Goal: Check status

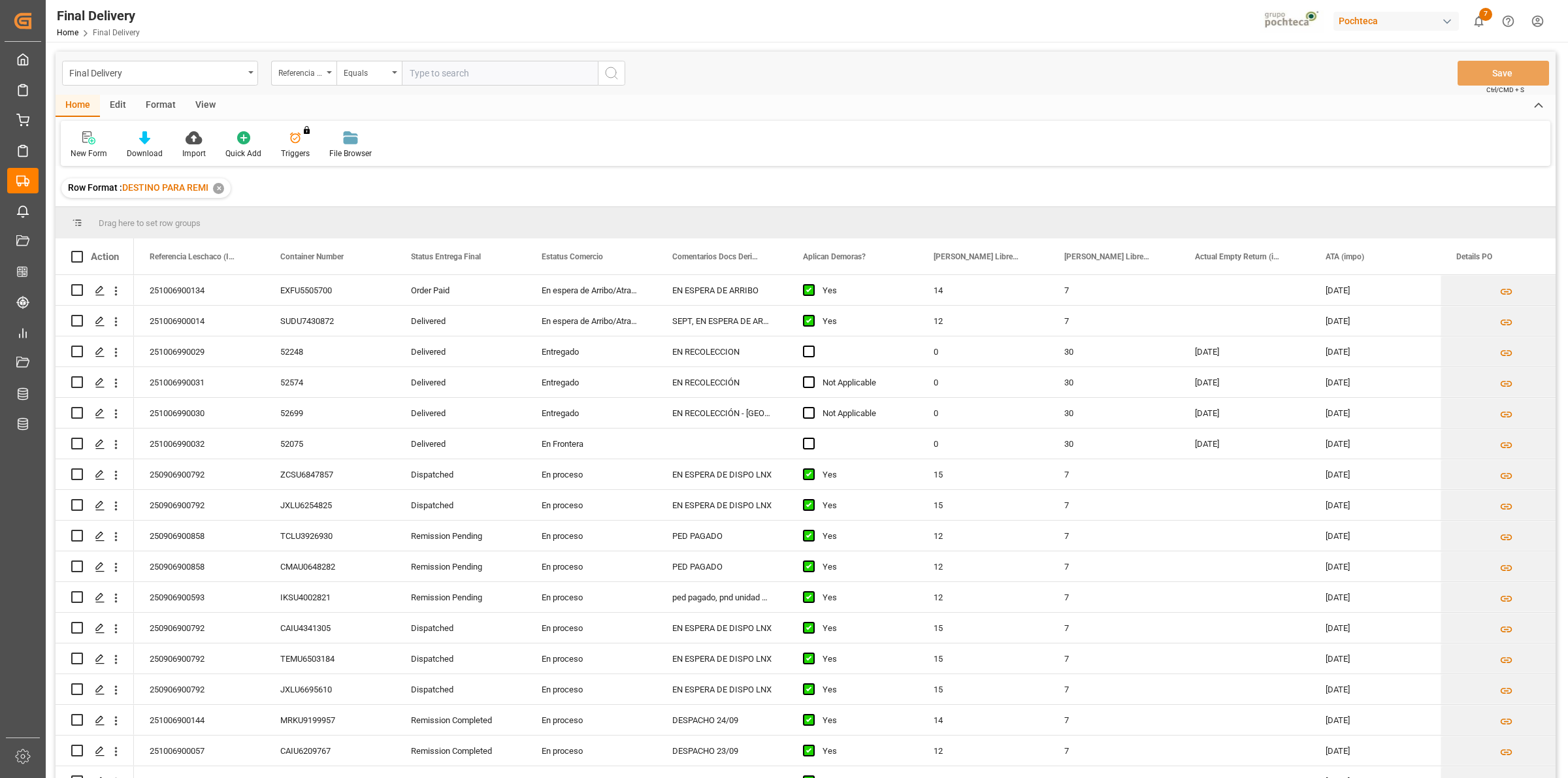
click at [211, 109] on div "View" at bounding box center [206, 106] width 40 height 23
click at [77, 132] on icon at bounding box center [84, 138] width 13 height 13
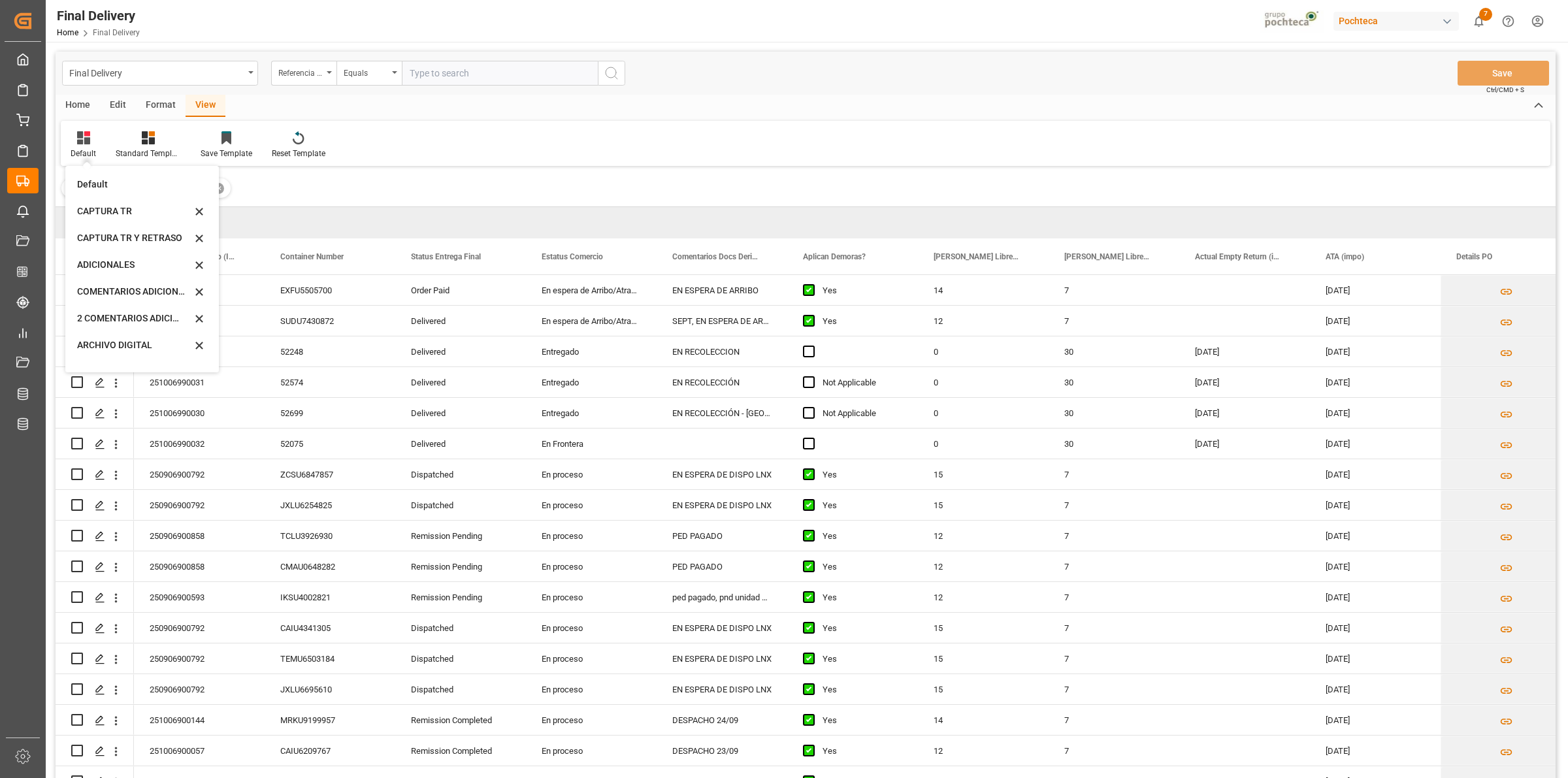
scroll to position [125, 0]
click at [132, 351] on div "CAPTURA TR Y RETRASO CON ENTREGA Y SUCURSAL" at bounding box center [134, 354] width 115 height 13
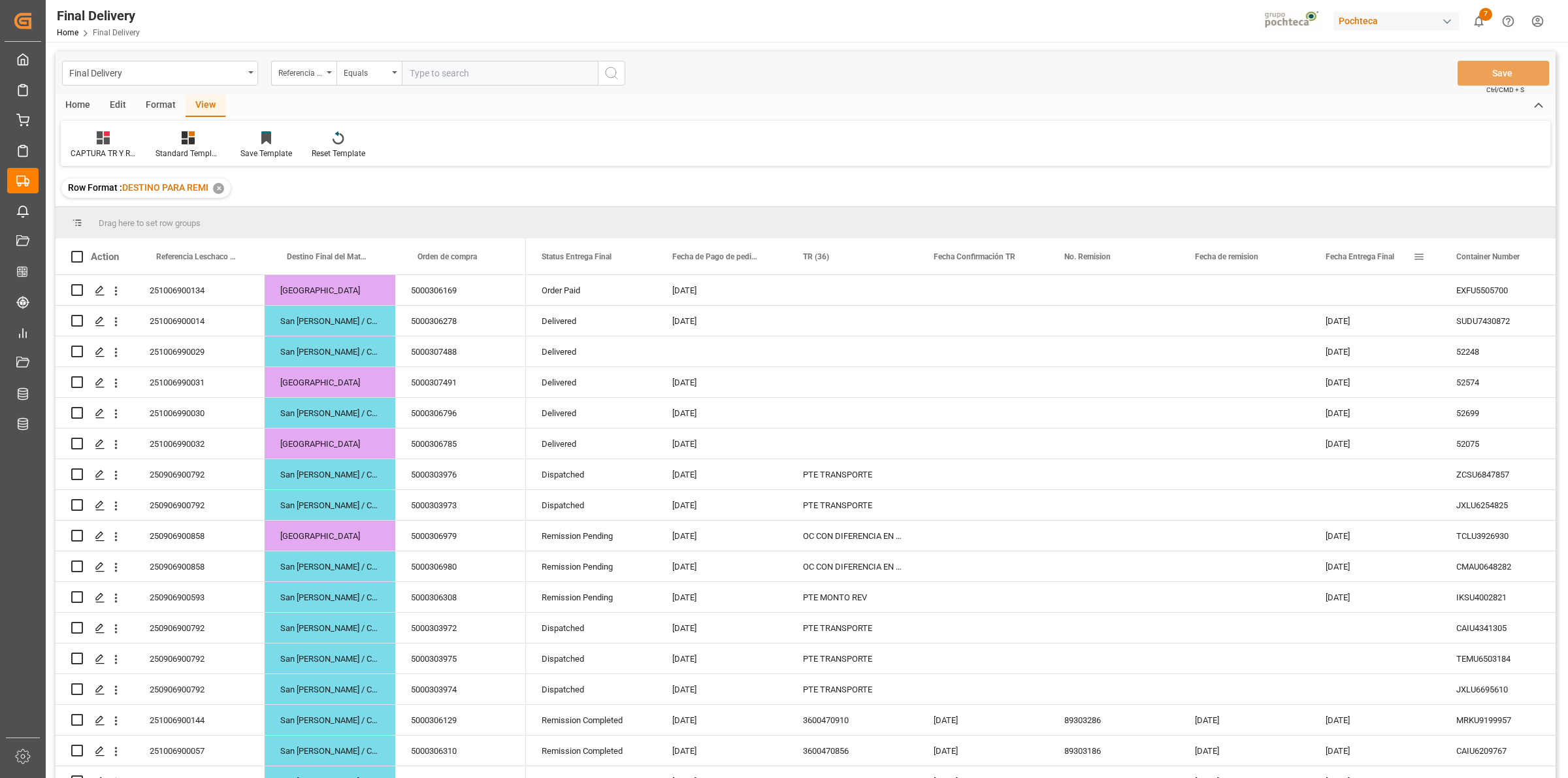
click at [1419, 252] on span at bounding box center [1419, 257] width 12 height 12
click at [1491, 255] on span "filter" at bounding box center [1493, 259] width 12 height 12
click at [1534, 297] on span "Filtering operator" at bounding box center [1536, 295] width 12 height 12
click at [1432, 380] on span "In range" at bounding box center [1432, 379] width 30 height 10
click at [1534, 324] on input "date" at bounding box center [1478, 327] width 128 height 26
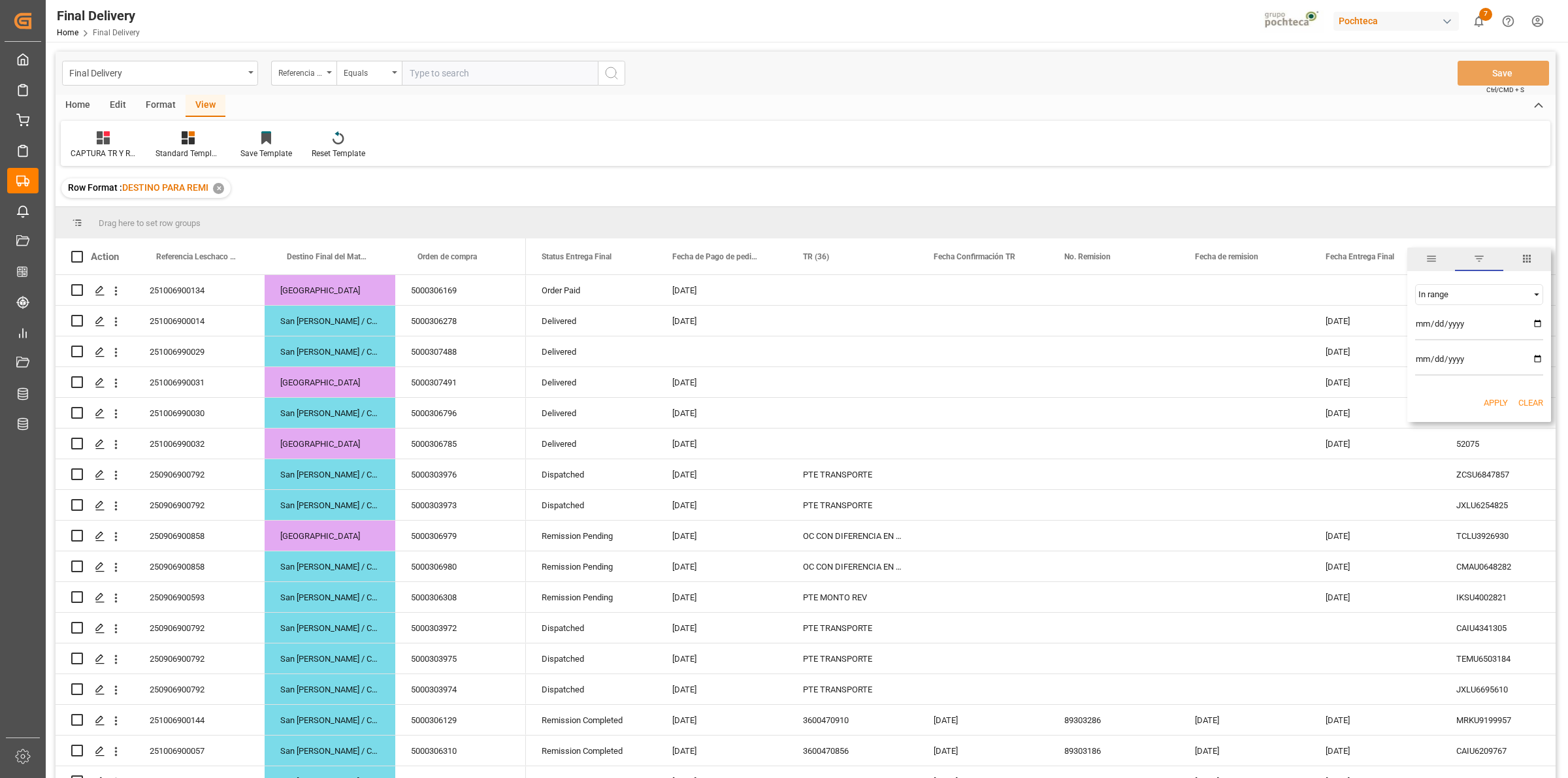
type input "[DATE]"
click at [1535, 361] on input "date" at bounding box center [1478, 362] width 128 height 26
type input "[DATE]"
click at [1489, 404] on button "Apply" at bounding box center [1495, 404] width 24 height 13
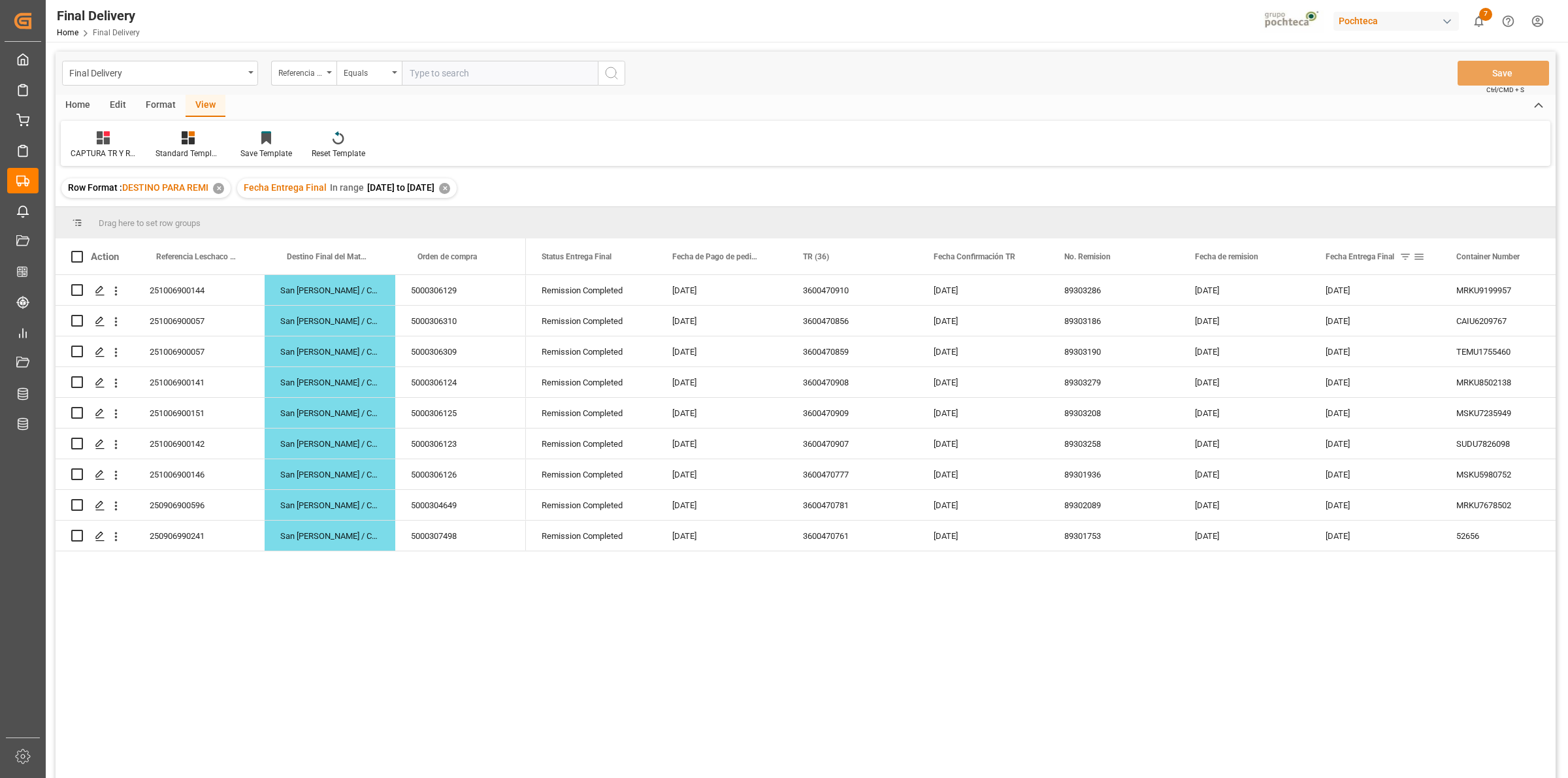
click at [1418, 255] on span at bounding box center [1419, 257] width 12 height 12
click at [1537, 293] on span "Filtering operator" at bounding box center [1536, 295] width 12 height 12
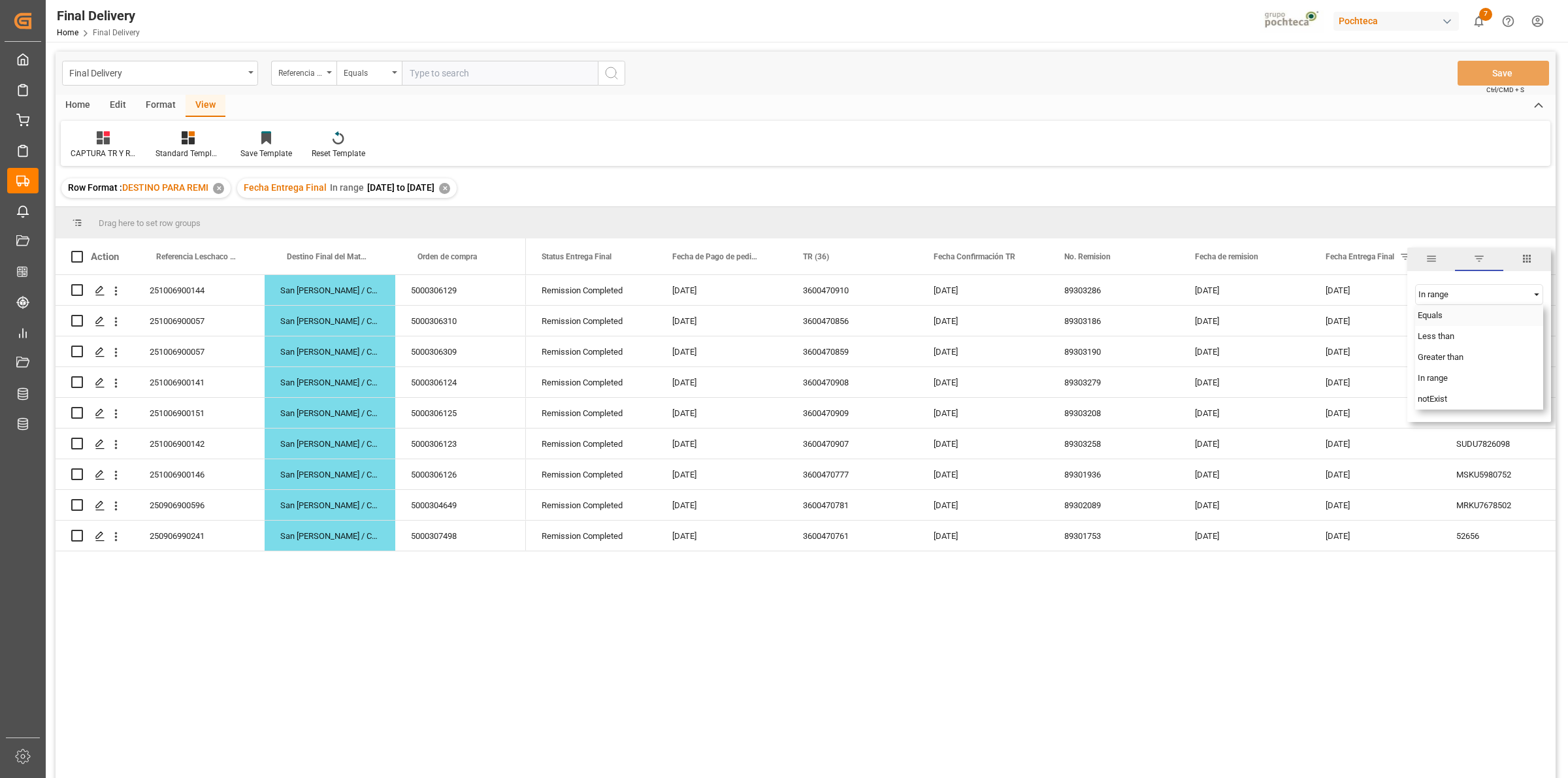
click at [1438, 318] on span "Equals" at bounding box center [1430, 316] width 25 height 10
click at [1535, 322] on input "[DATE]" at bounding box center [1478, 327] width 128 height 26
type input "[DATE]"
click at [1489, 368] on button "Apply" at bounding box center [1495, 368] width 24 height 13
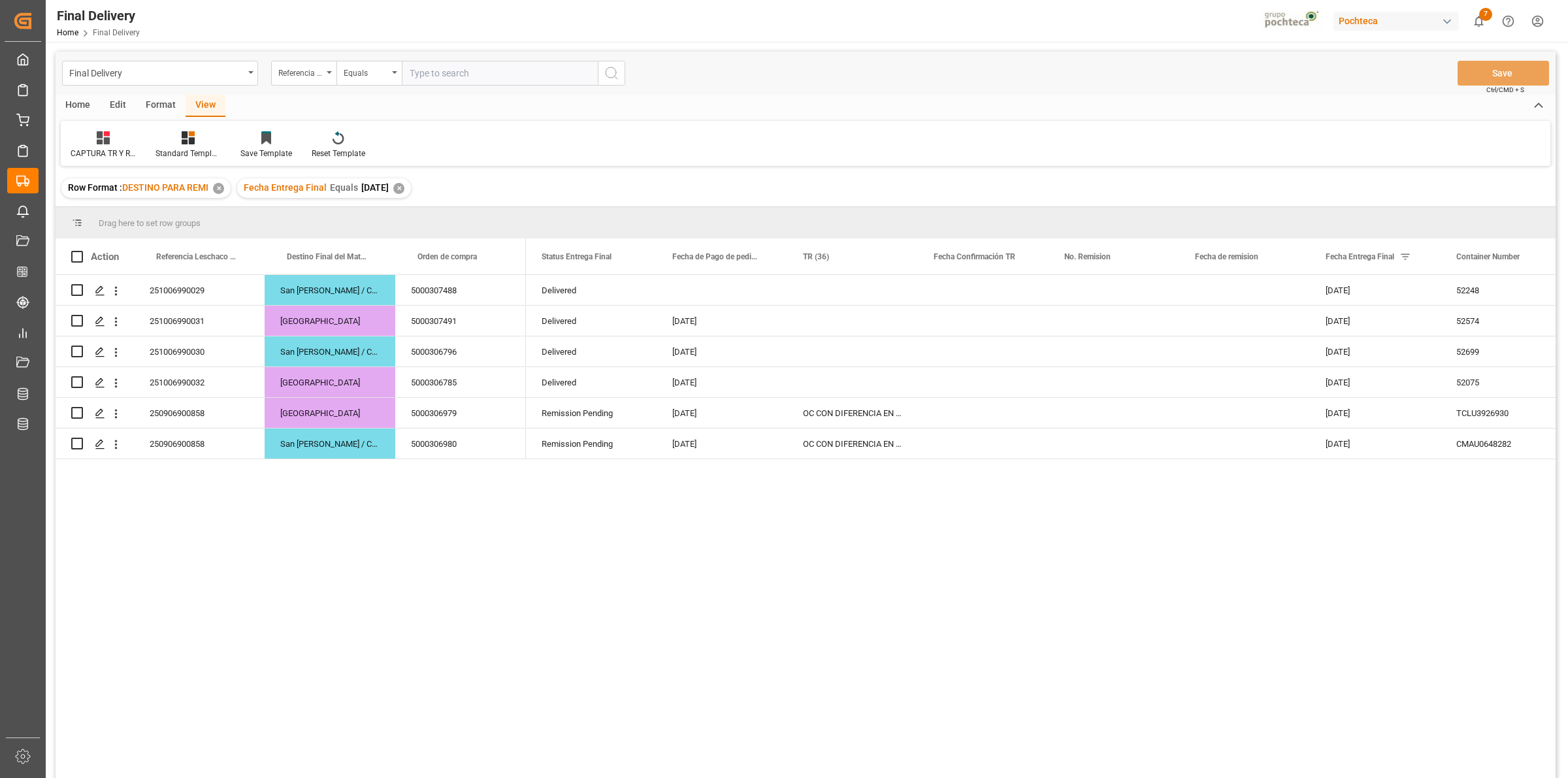
click at [867, 466] on div "Delivered [DATE] 52248 No Delivered [DATE] [DATE] 52574 No Delivered [DATE] [DA…" at bounding box center [1041, 531] width 1030 height 512
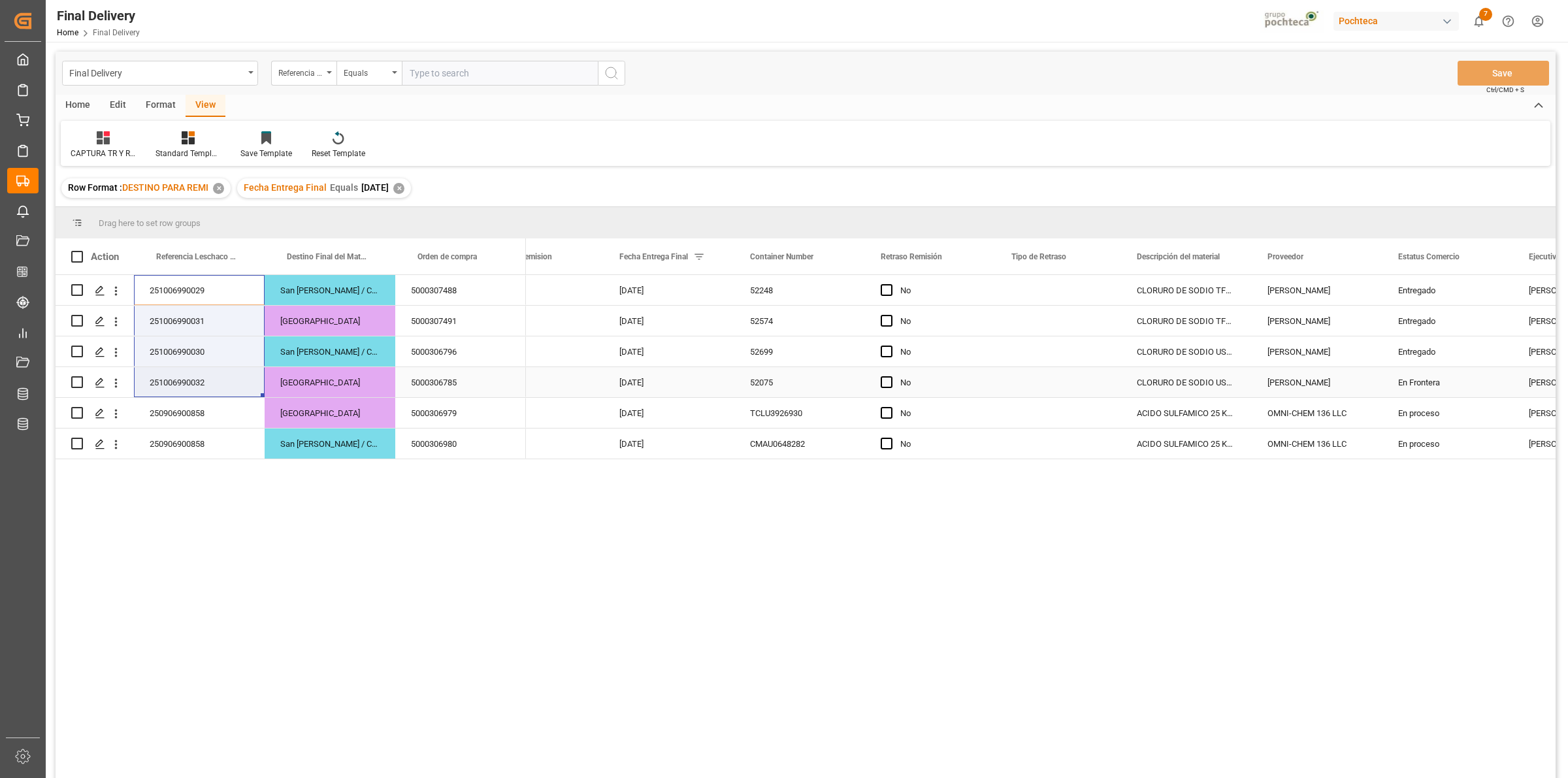
drag, startPoint x: 191, startPoint y: 299, endPoint x: 183, endPoint y: 374, distance: 75.4
click at [183, 374] on div "251006990029 [GEOGRAPHIC_DATA][PERSON_NAME] / CDMX 5000307488 251006990031 Guad…" at bounding box center [290, 368] width 470 height 184
click at [469, 290] on div "5000307488" at bounding box center [460, 291] width 131 height 30
click at [452, 327] on div "5000307491" at bounding box center [460, 321] width 131 height 30
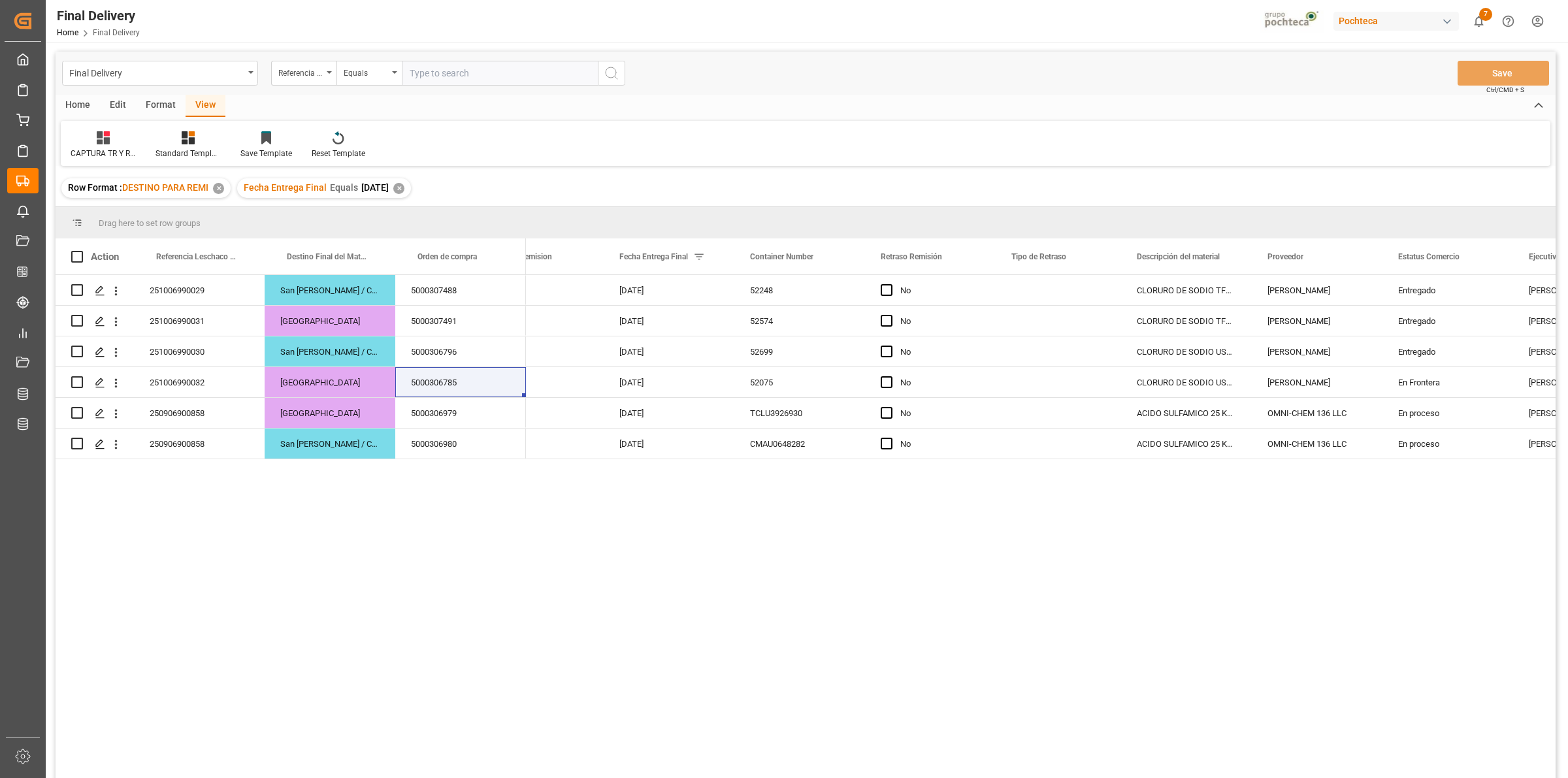
click at [567, 583] on div "[DATE] 52248 No CLORURO DE SODIO TFC PUREX S-22.68 IND [PERSON_NAME] SALT Entre…" at bounding box center [1041, 531] width 1030 height 512
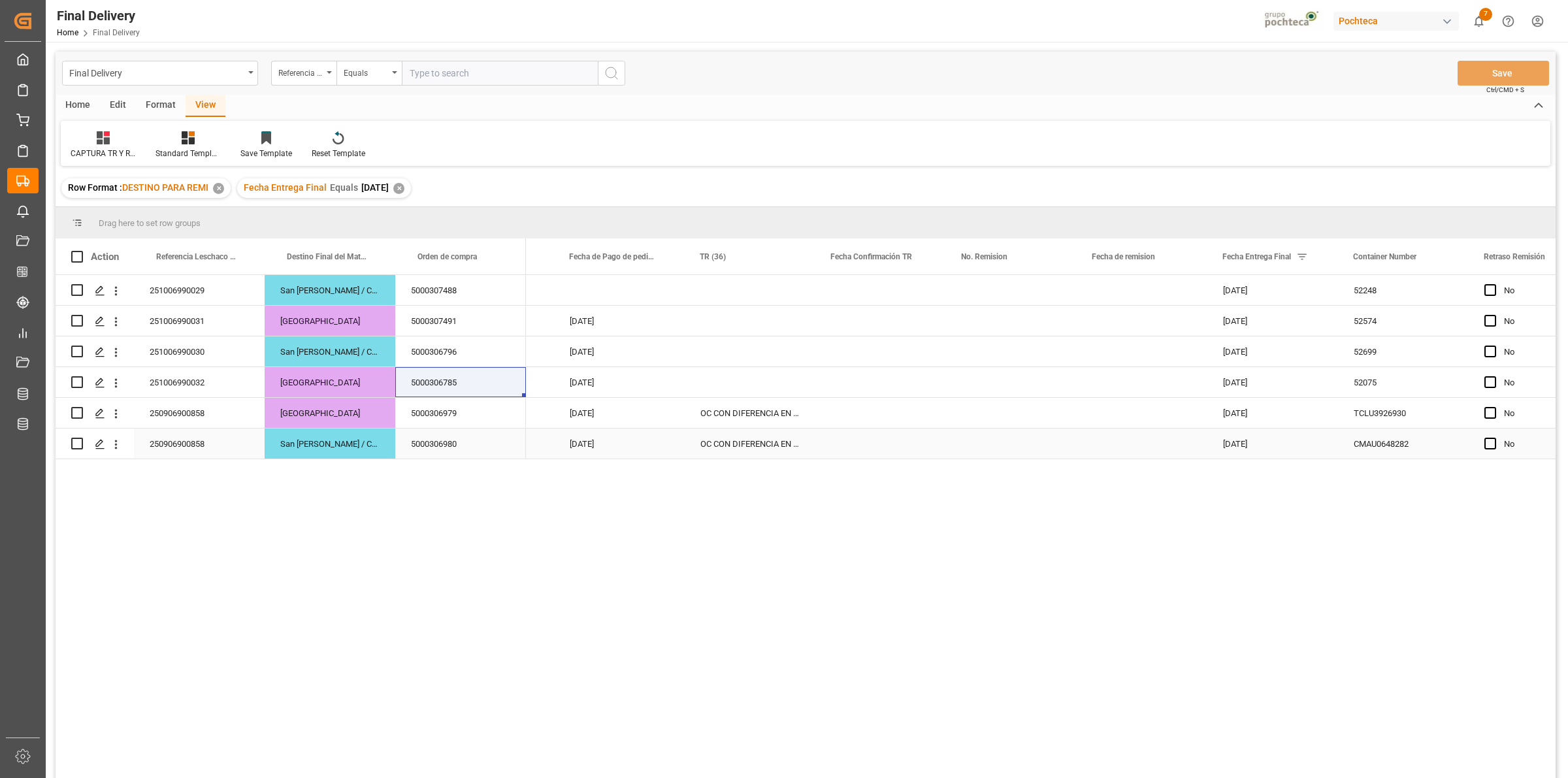
scroll to position [0, 102]
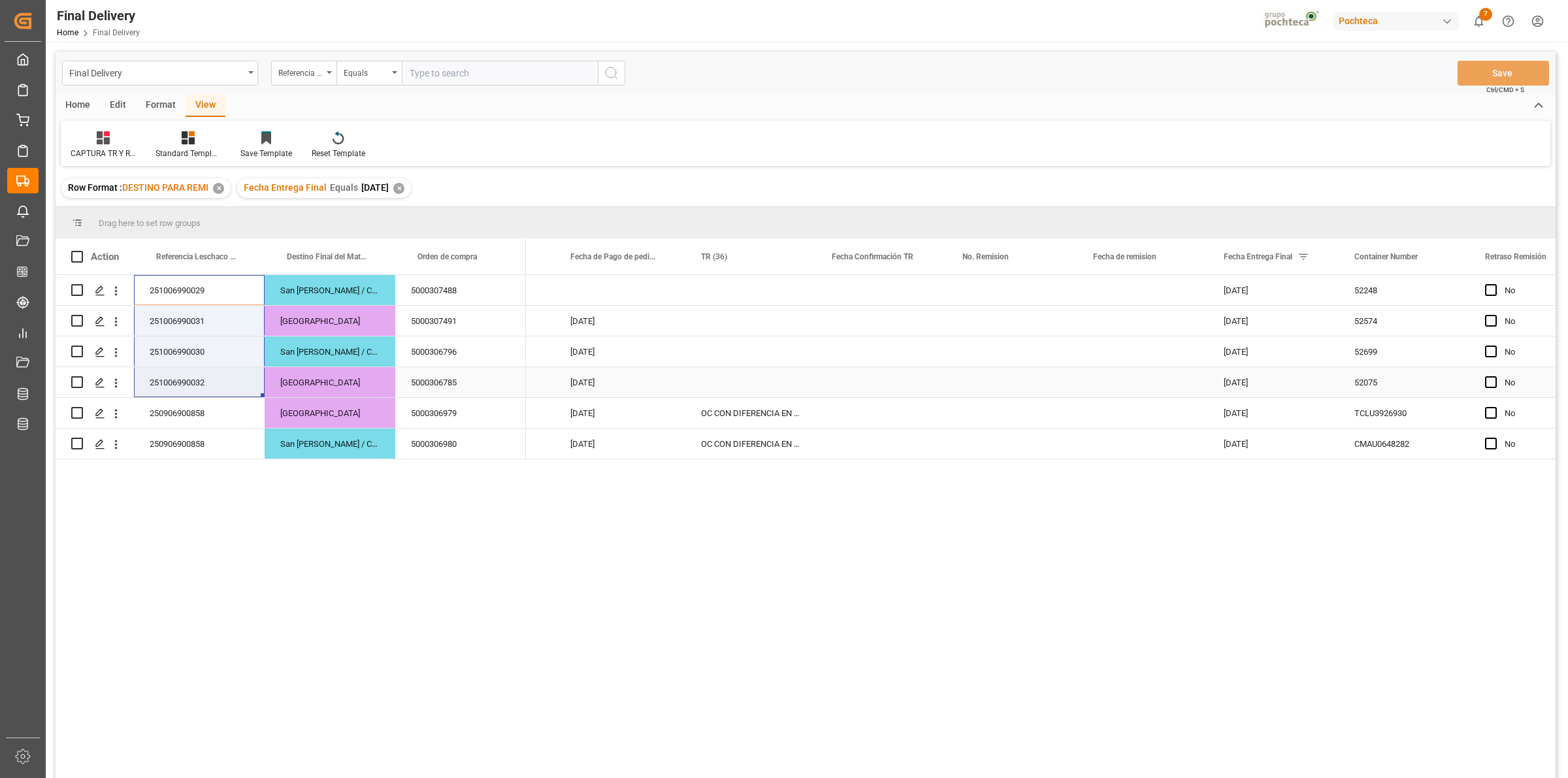
drag, startPoint x: 203, startPoint y: 286, endPoint x: 203, endPoint y: 368, distance: 82.0
click at [203, 368] on div "251006990029 [GEOGRAPHIC_DATA][PERSON_NAME] / CDMX 5000307488 251006990031 Guad…" at bounding box center [290, 368] width 470 height 184
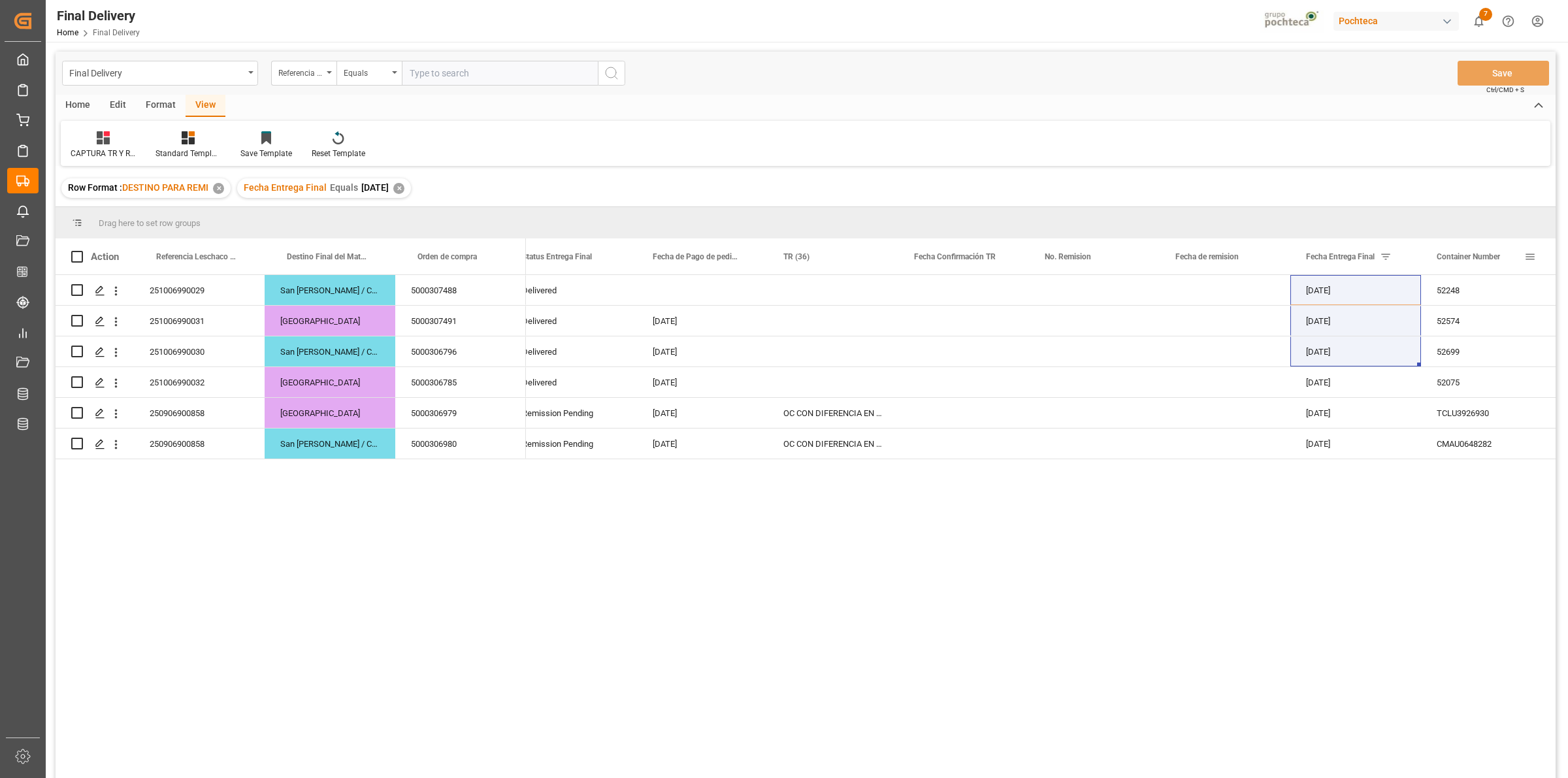
scroll to position [0, 19]
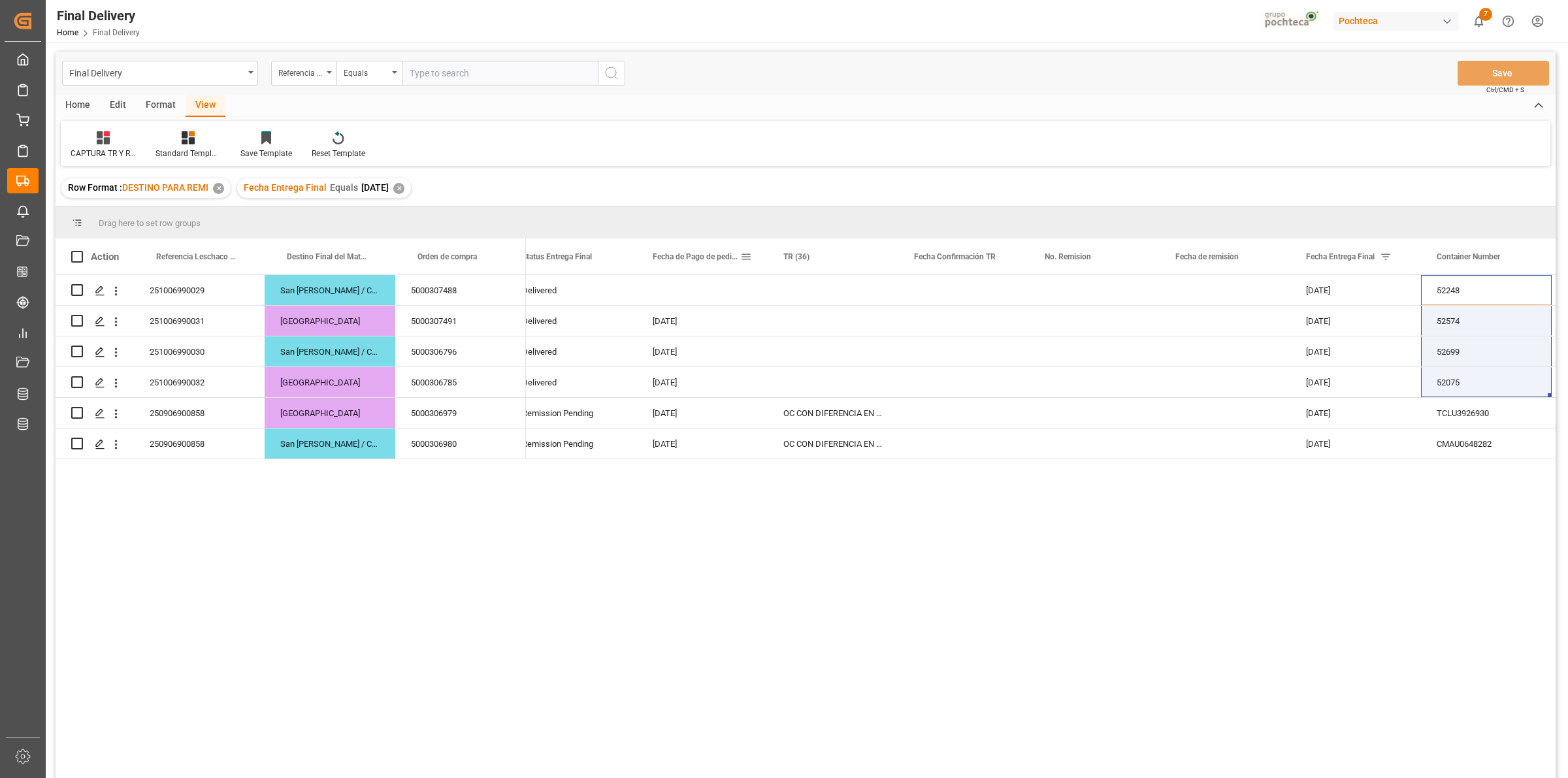
click at [748, 259] on span at bounding box center [746, 257] width 12 height 12
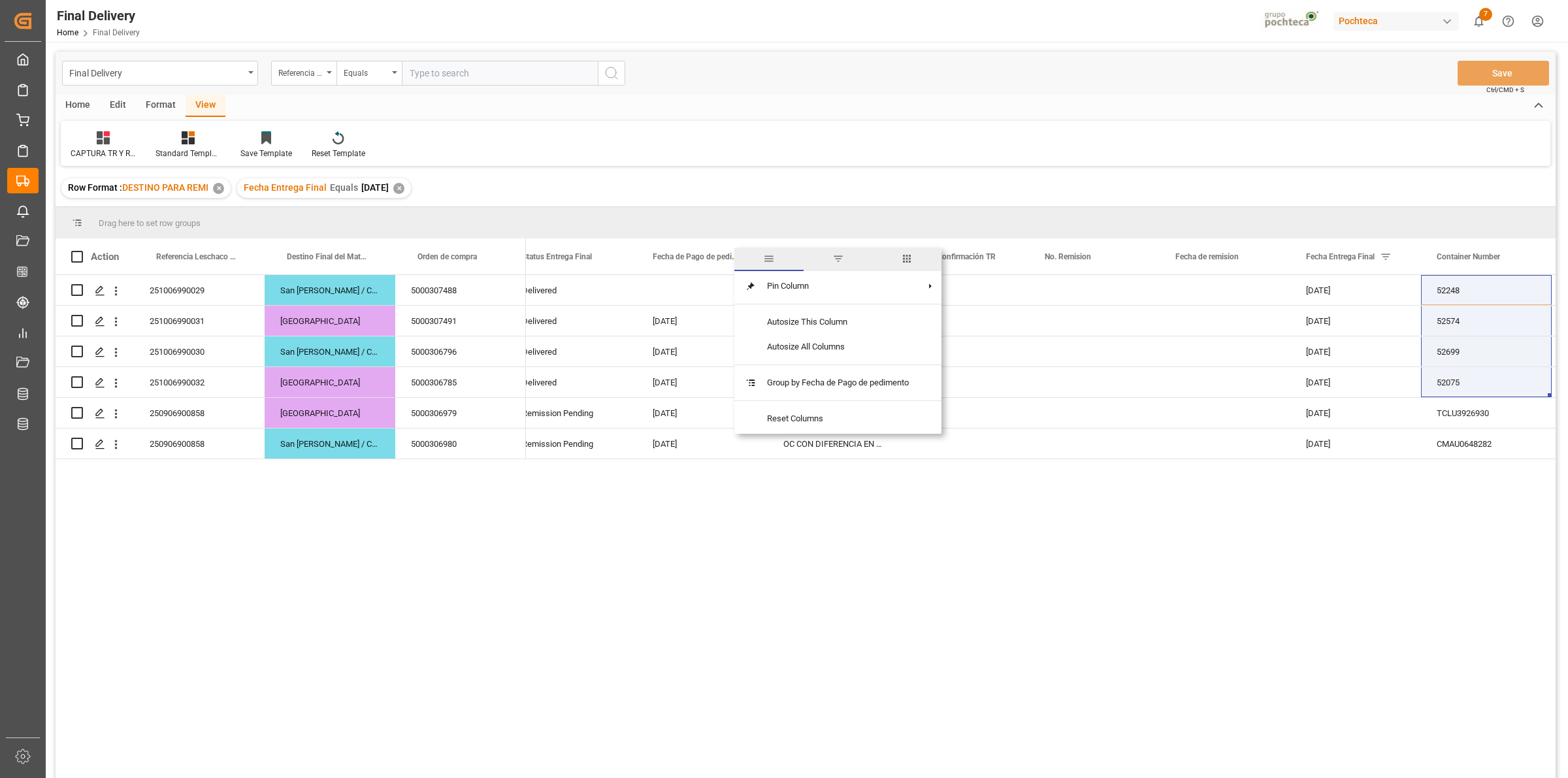
click at [840, 263] on span "filter" at bounding box center [838, 259] width 12 height 12
click at [845, 262] on span "columns" at bounding box center [854, 260] width 48 height 23
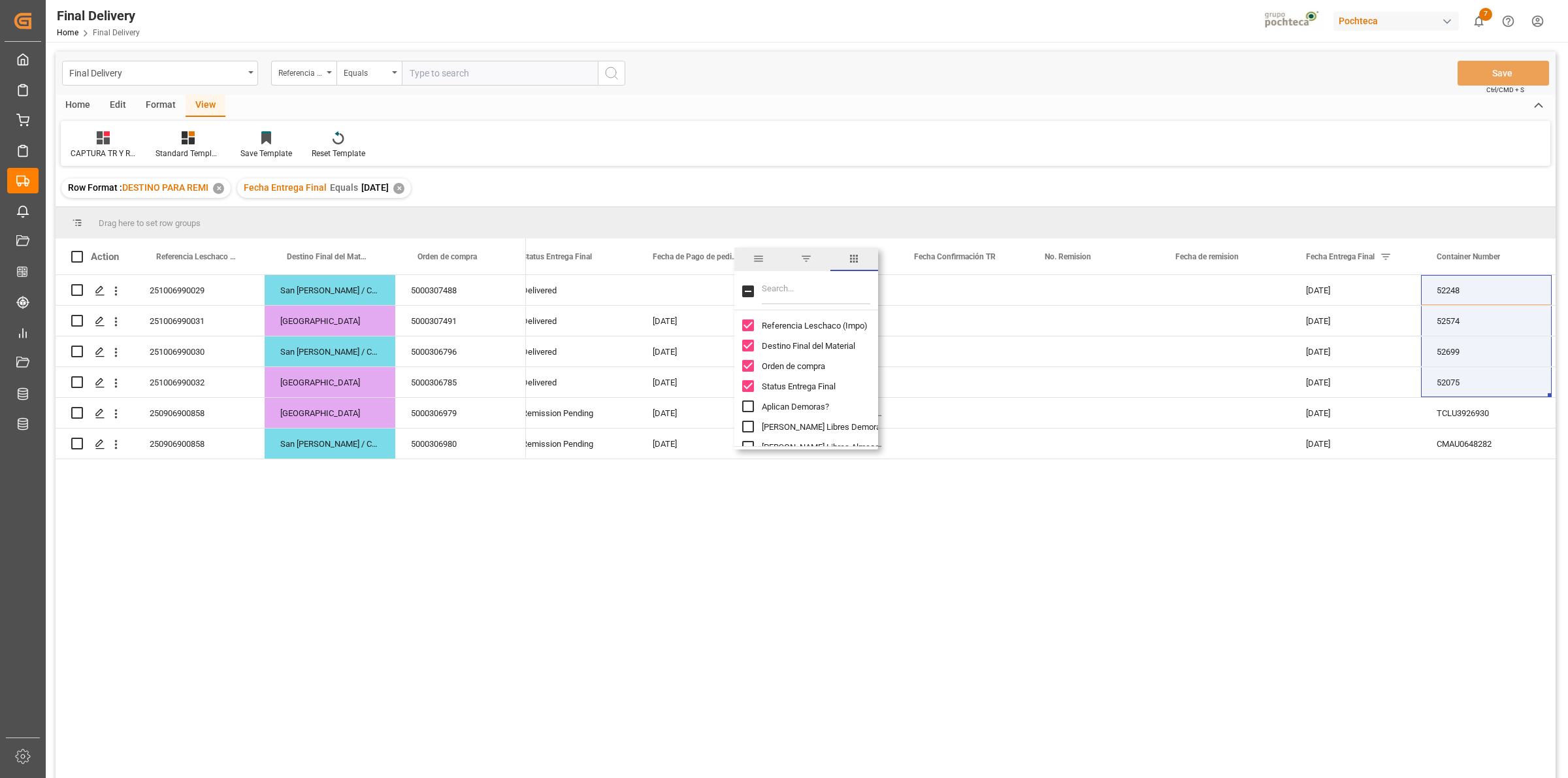
click at [789, 296] on input "Filter Columns Input" at bounding box center [816, 291] width 109 height 26
type input "PEDIME"
click at [745, 325] on input "Pedimento column toggle visibility (hidden)" at bounding box center [748, 326] width 12 height 12
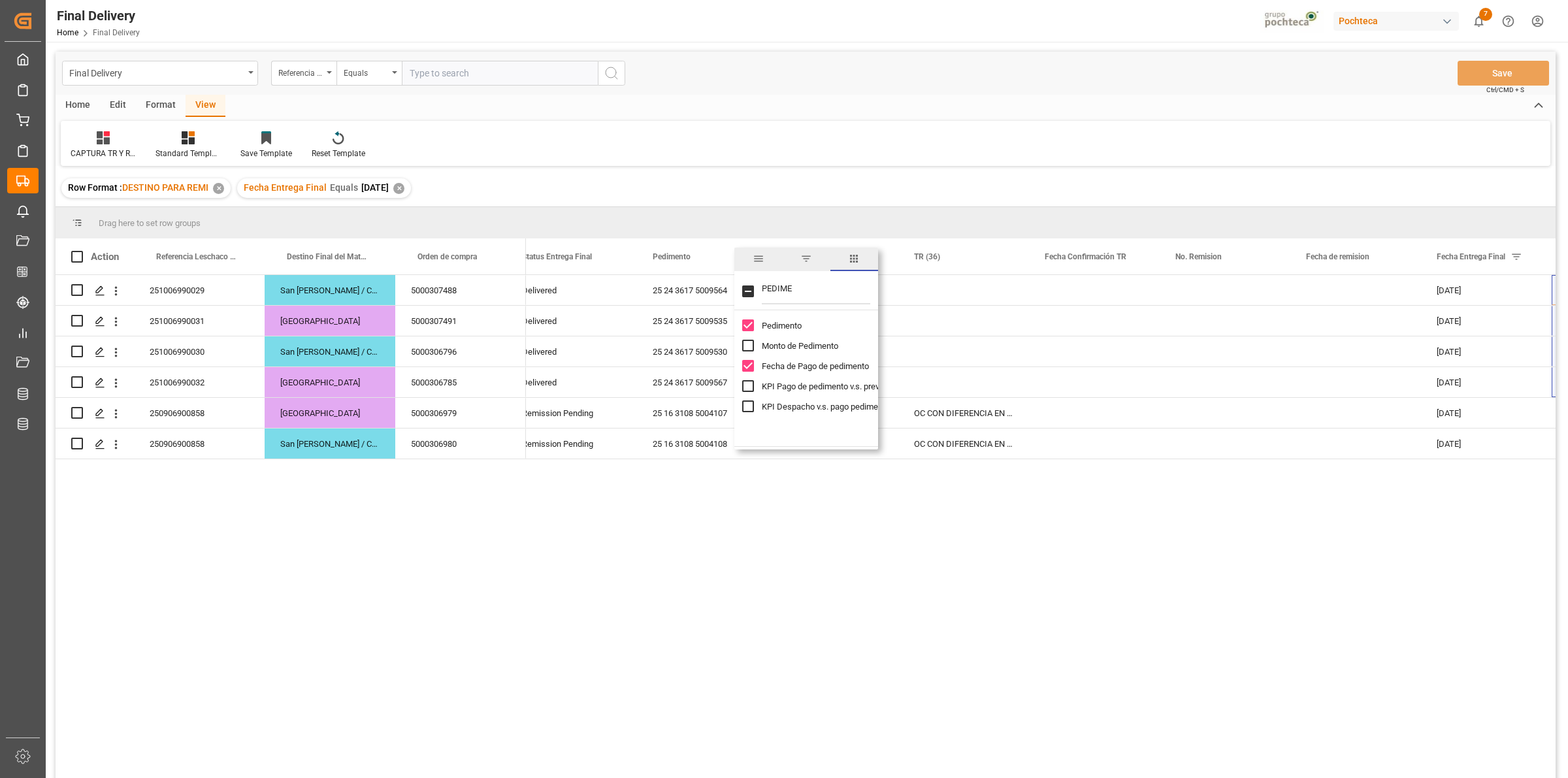
click at [745, 325] on input "Pedimento column toggle visibility (visible)" at bounding box center [748, 326] width 12 height 12
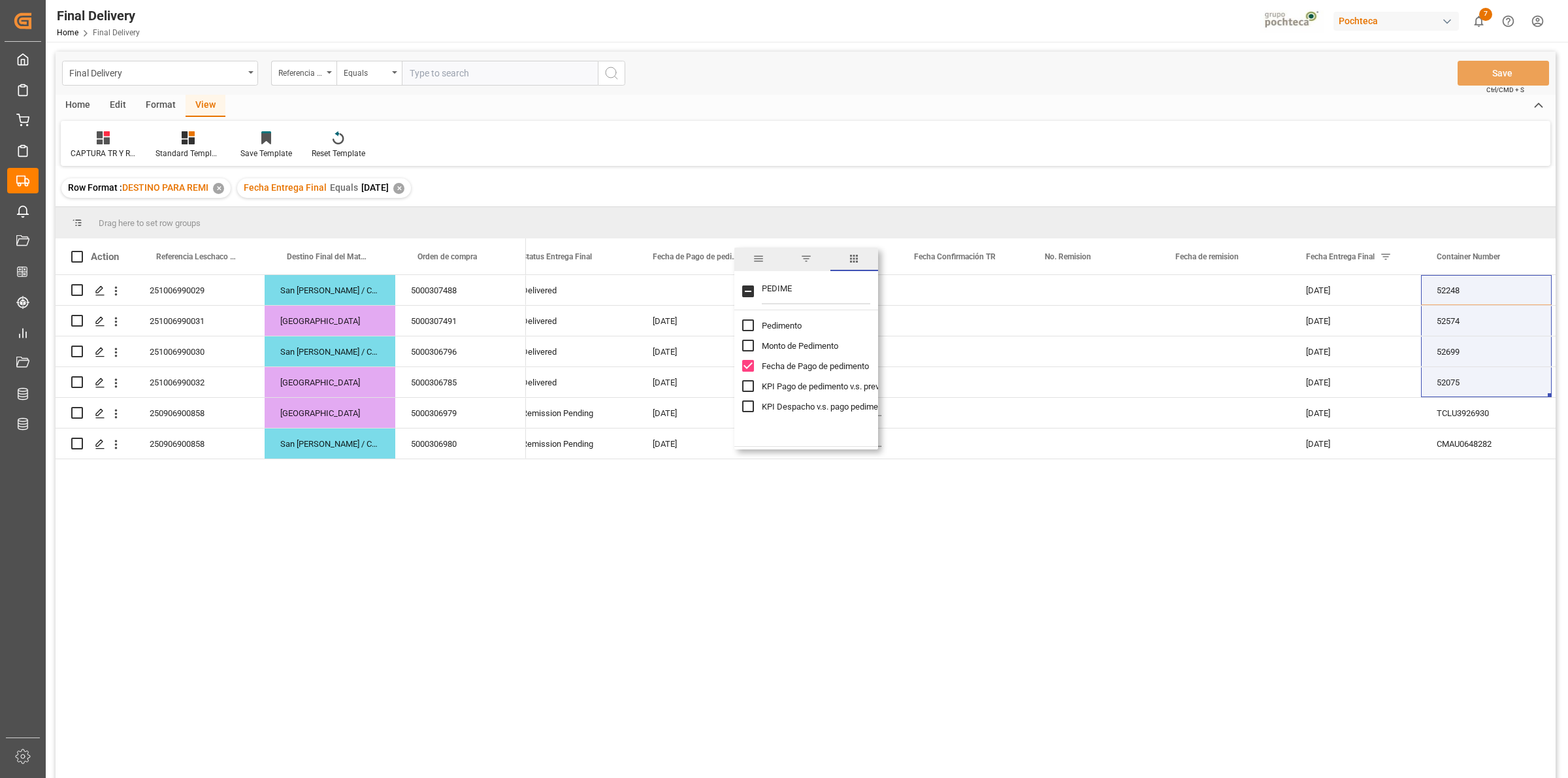
click at [745, 328] on input "Pedimento column toggle visibility (hidden)" at bounding box center [748, 326] width 12 height 12
checkbox input "true"
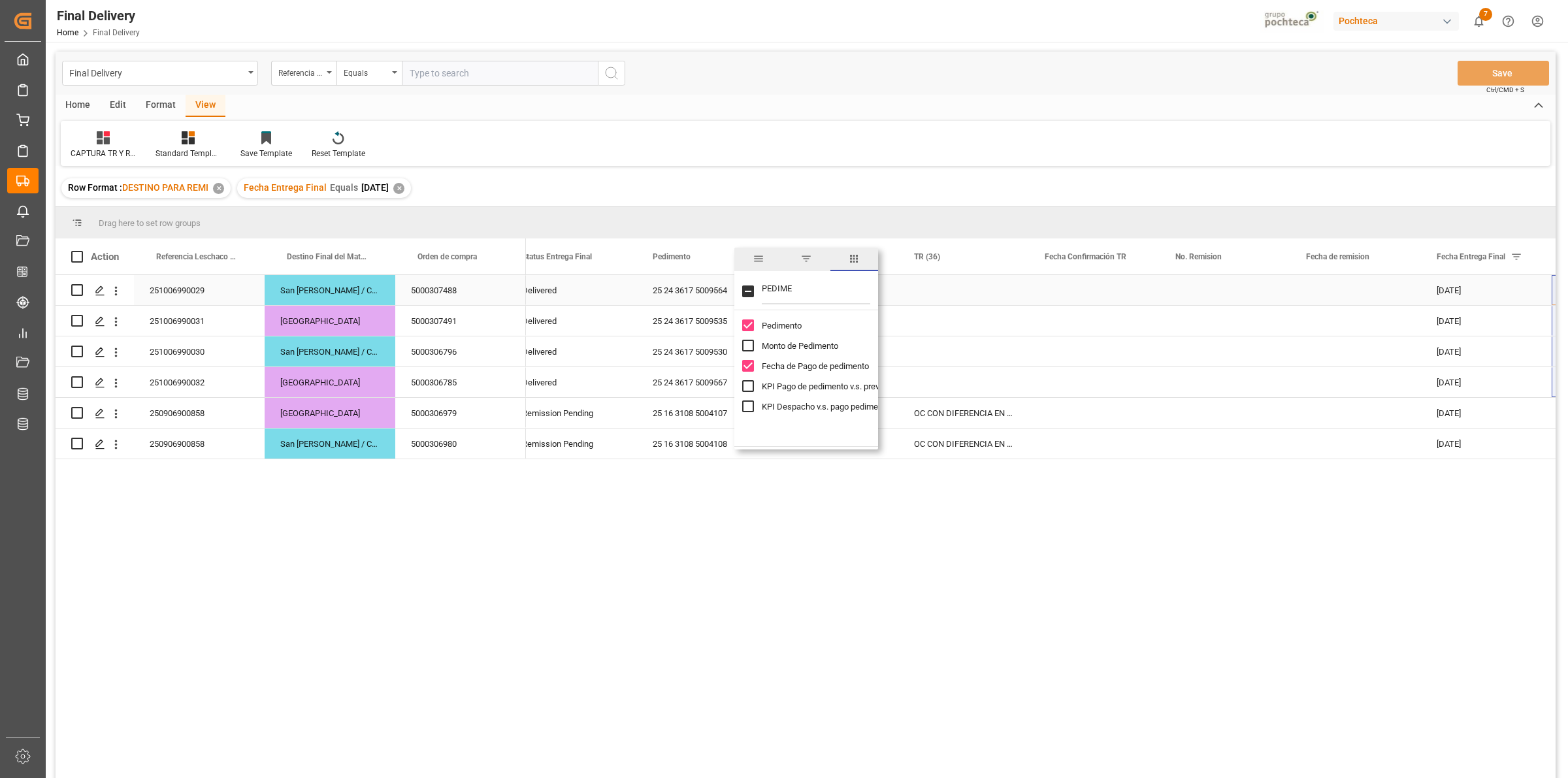
click at [919, 289] on div "Press SPACE to select this row." at bounding box center [964, 291] width 131 height 30
